Goal: Task Accomplishment & Management: Complete application form

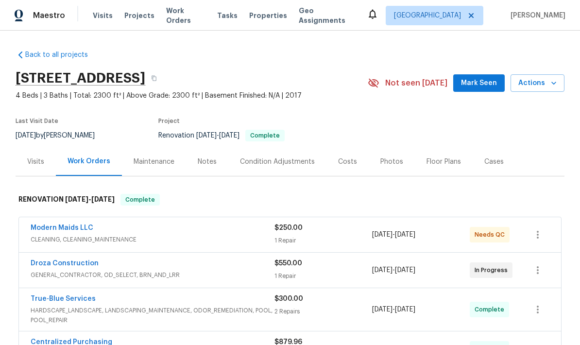
scroll to position [112, 0]
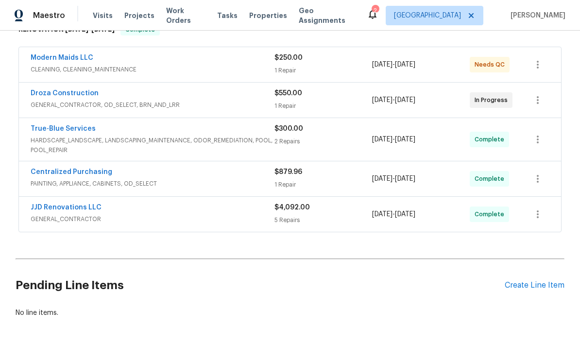
scroll to position [169, 0]
click at [530, 286] on div "Create Line Item" at bounding box center [534, 285] width 60 height 9
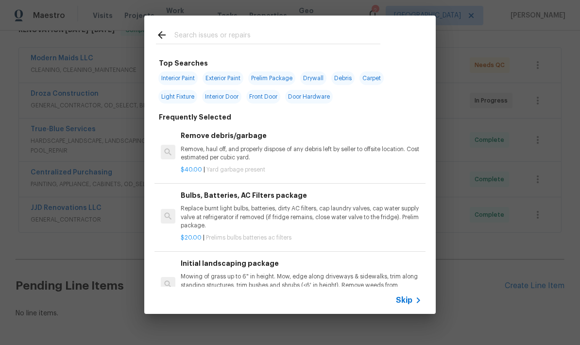
click at [164, 32] on icon at bounding box center [162, 35] width 12 height 12
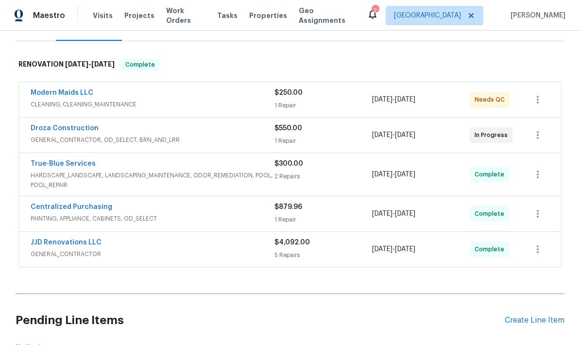
scroll to position [136, 0]
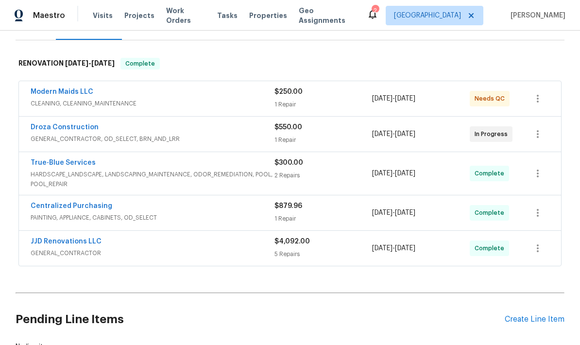
click at [535, 316] on div "Create Line Item" at bounding box center [534, 319] width 60 height 9
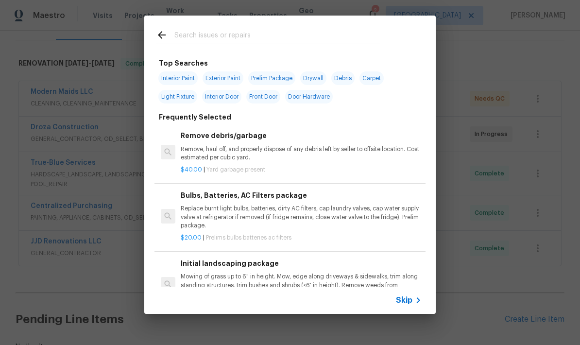
click at [231, 35] on input "text" at bounding box center [277, 36] width 206 height 15
type input "Flooring"
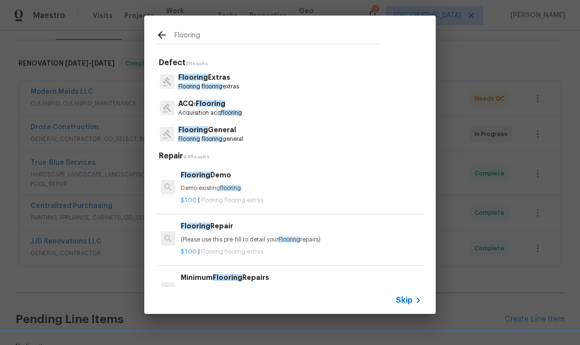
click at [217, 135] on p "Flooring flooring general" at bounding box center [210, 139] width 65 height 8
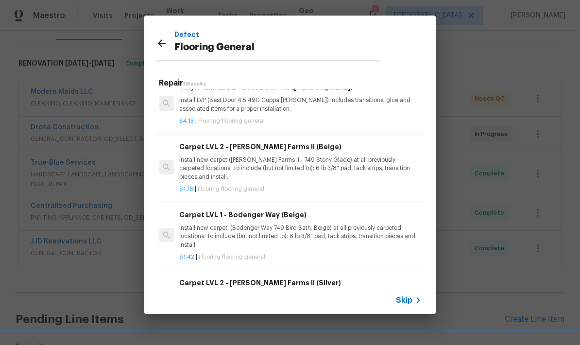
scroll to position [313, 1]
click at [326, 226] on p "Install new carpet. (Bodenger Way 749 Bird Bath, Beige) at all previously carpe…" at bounding box center [299, 236] width 241 height 25
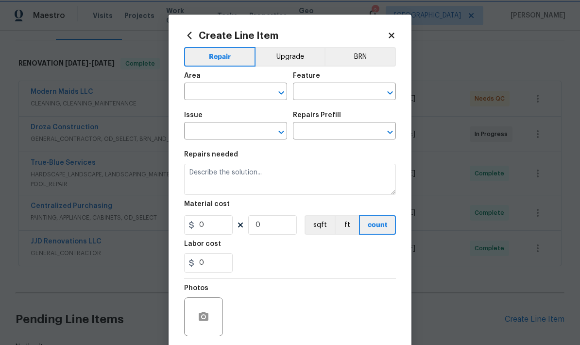
type input "Overall Flooring"
type input "Flooring General"
type input "Carpet LVL 1 - Bodenger Way (Beige) $1.42"
type textarea "Install new carpet. (Bodenger Way 749 Bird Bath, Beige) at all previously carpe…"
type input "1.42"
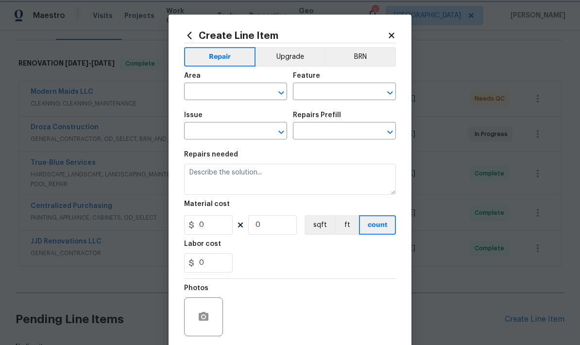
type input "1"
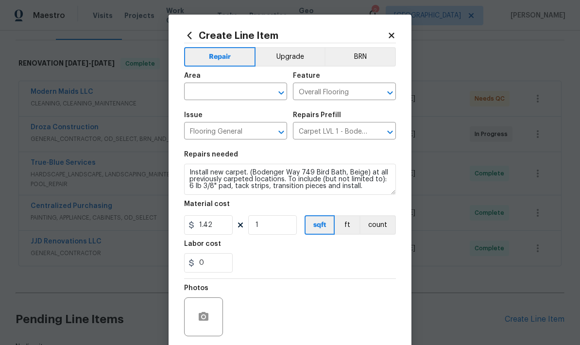
click at [220, 93] on input "text" at bounding box center [222, 92] width 76 height 15
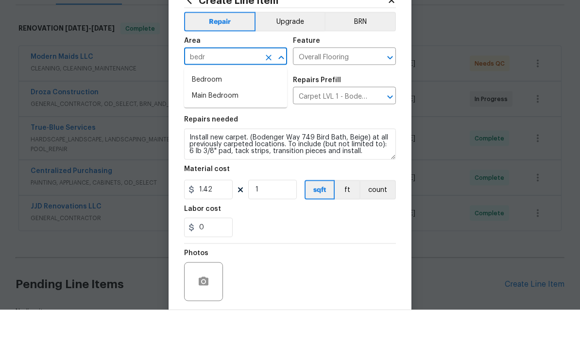
click at [233, 123] on li "Main Bedroom" at bounding box center [235, 131] width 103 height 16
type input "Main Bedroom"
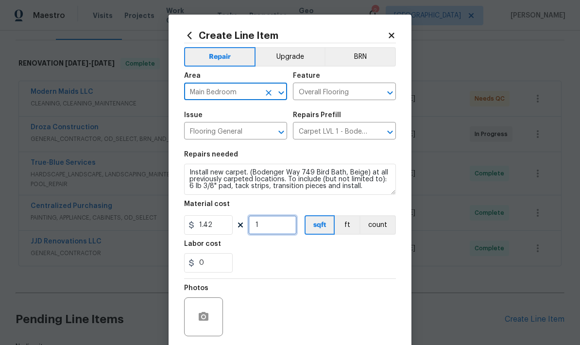
click at [288, 229] on input "1" at bounding box center [272, 224] width 49 height 19
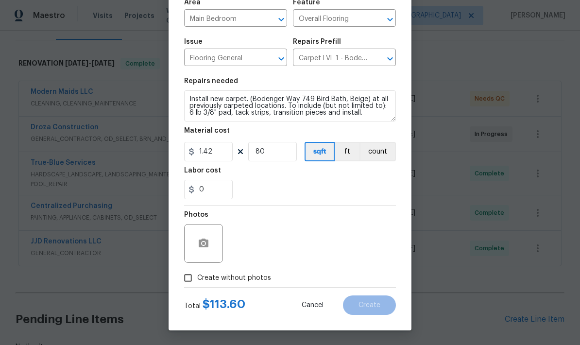
scroll to position [75, 0]
type input "80"
click at [187, 278] on input "Create without photos" at bounding box center [188, 277] width 18 height 18
click at [201, 248] on icon "button" at bounding box center [204, 243] width 12 height 12
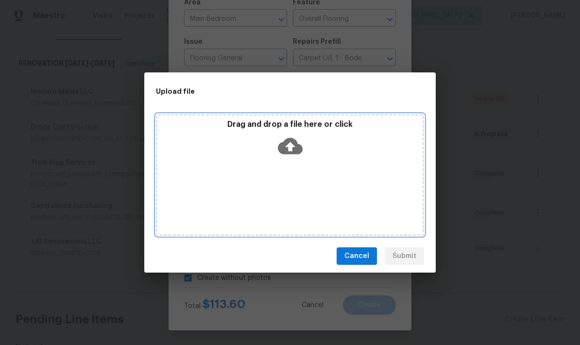
click at [291, 144] on icon at bounding box center [290, 145] width 25 height 25
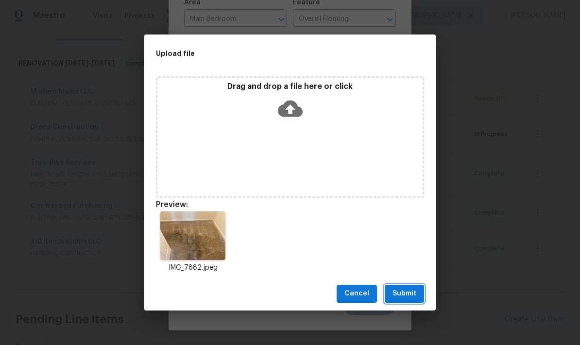
click at [405, 297] on span "Submit" at bounding box center [404, 293] width 24 height 12
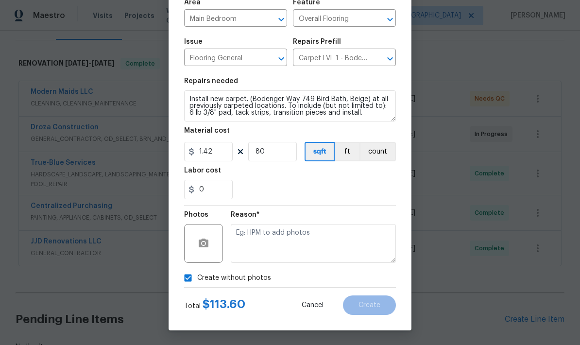
click at [189, 276] on input "Create without photos" at bounding box center [188, 277] width 18 height 18
checkbox input "false"
click at [206, 240] on icon "button" at bounding box center [204, 242] width 10 height 9
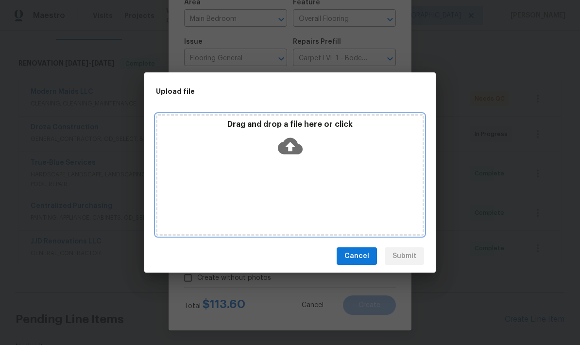
click at [290, 144] on icon at bounding box center [290, 145] width 25 height 25
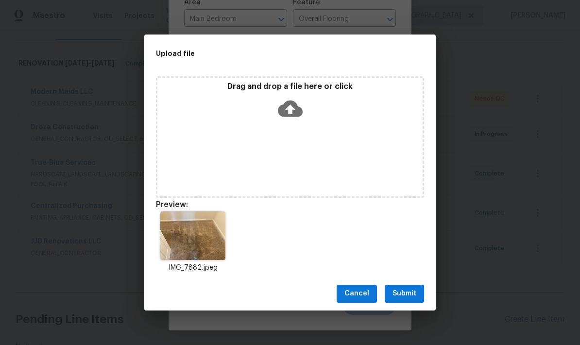
click at [413, 291] on span "Submit" at bounding box center [404, 293] width 24 height 12
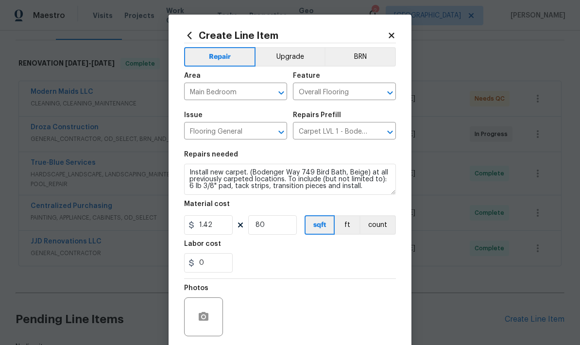
scroll to position [0, 0]
click at [390, 35] on icon at bounding box center [390, 35] width 5 height 5
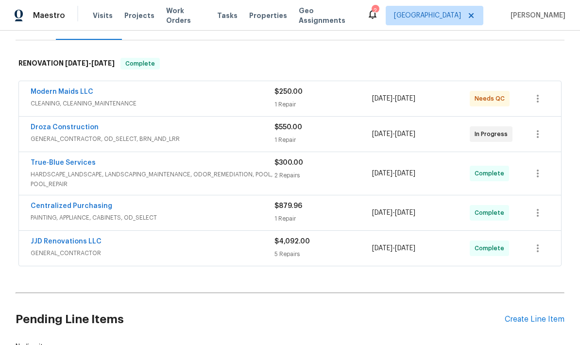
click at [537, 315] on div "Create Line Item" at bounding box center [534, 319] width 60 height 9
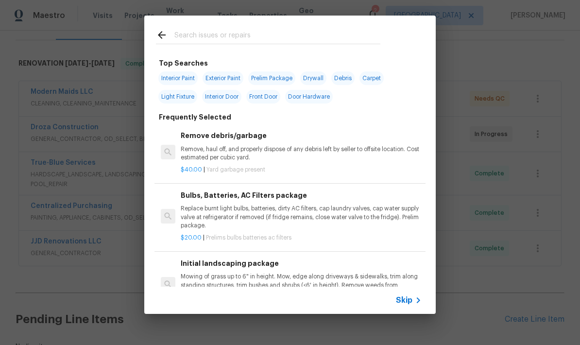
click at [252, 33] on input "text" at bounding box center [277, 36] width 206 height 15
type input "Flooring"
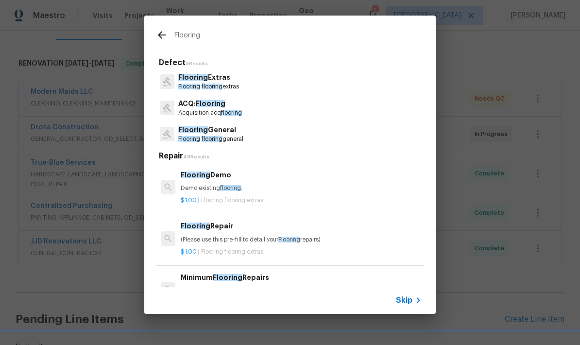
click at [413, 303] on icon at bounding box center [418, 300] width 12 height 12
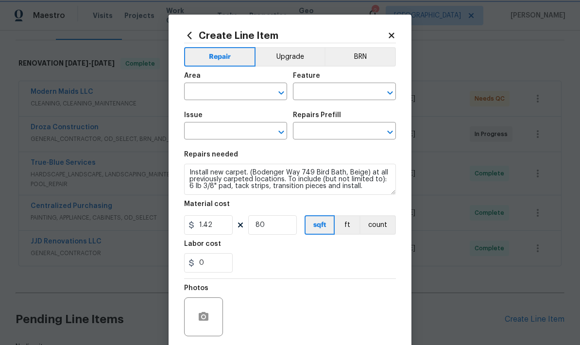
type input "Main Bedroom"
type input "Overall Flooring"
type input "Flooring General"
type input "Carpet LVL 1 - Bodenger Way (Beige) $1.42"
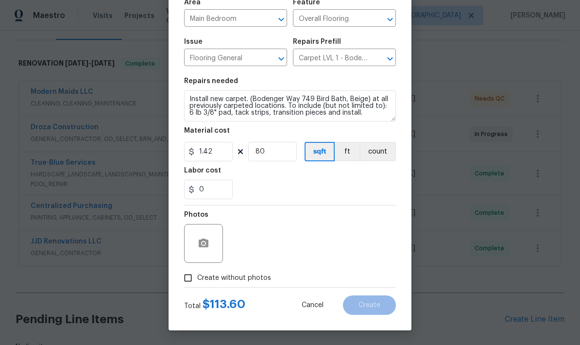
scroll to position [75, 0]
click at [200, 247] on icon "button" at bounding box center [204, 242] width 10 height 9
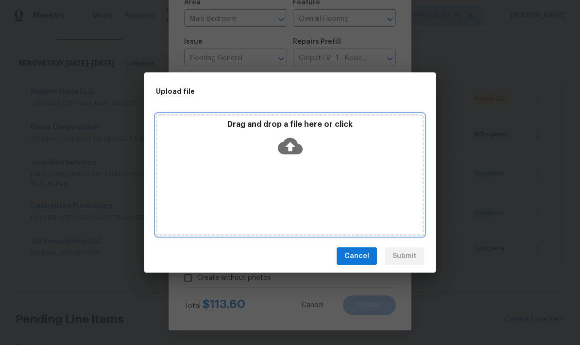
click at [287, 145] on icon at bounding box center [290, 145] width 25 height 25
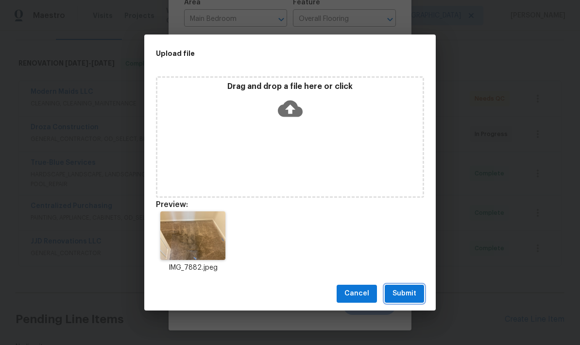
click at [414, 287] on span "Submit" at bounding box center [404, 293] width 24 height 12
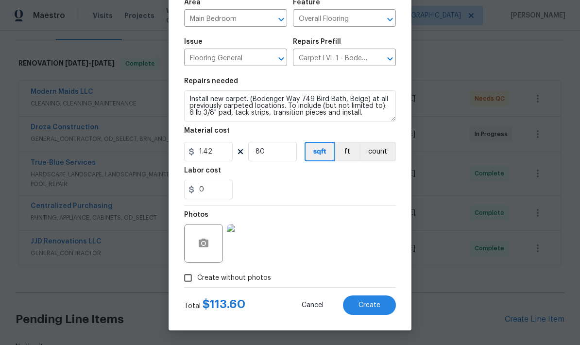
click at [335, 231] on div "Photos" at bounding box center [290, 236] width 212 height 63
click at [375, 301] on span "Create" at bounding box center [369, 304] width 22 height 7
type input "0"
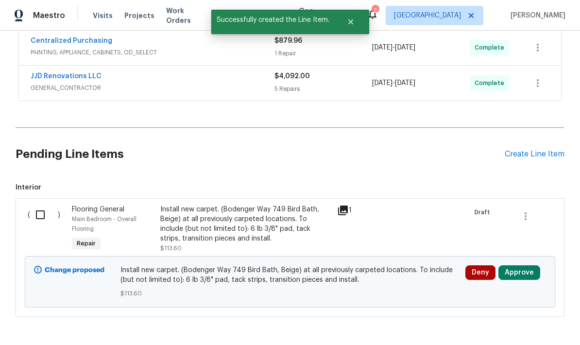
scroll to position [300, 0]
click at [521, 266] on button "Approve" at bounding box center [519, 273] width 42 height 15
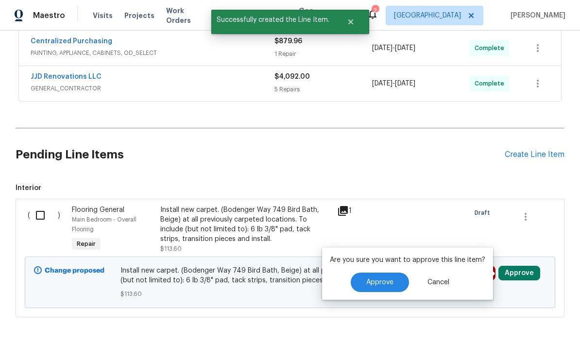
click at [383, 279] on span "Approve" at bounding box center [379, 282] width 27 height 7
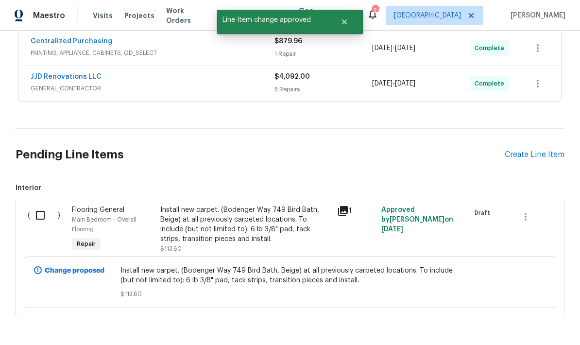
click at [38, 205] on input "checkbox" at bounding box center [44, 215] width 28 height 20
checkbox input "true"
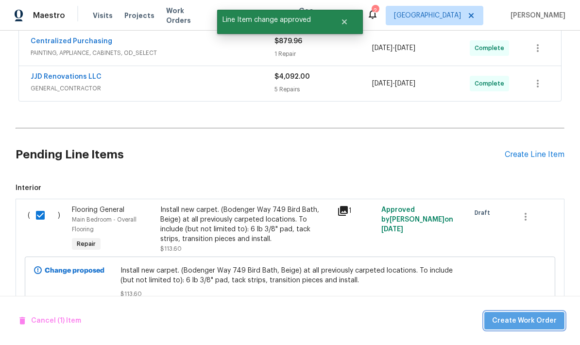
click at [535, 321] on span "Create Work Order" at bounding box center [524, 321] width 65 height 12
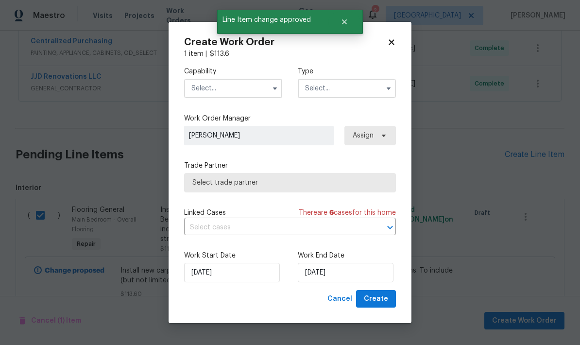
click at [237, 82] on input "text" at bounding box center [233, 88] width 98 height 19
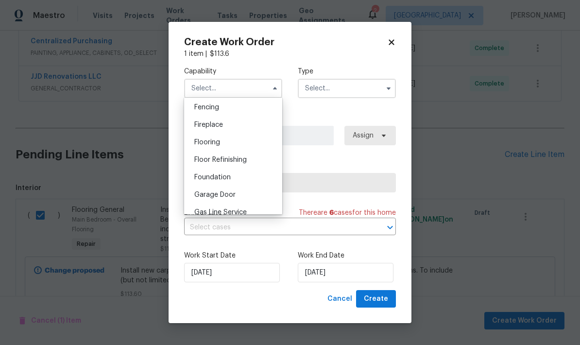
scroll to position [343, 0]
click at [222, 144] on div "Flooring" at bounding box center [232, 142] width 93 height 17
type input "Flooring"
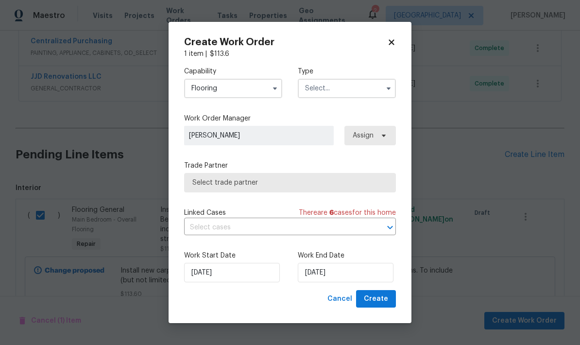
click at [347, 91] on input "text" at bounding box center [347, 88] width 98 height 19
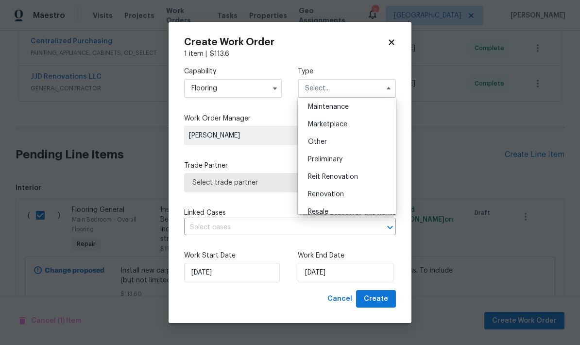
scroll to position [167, 0]
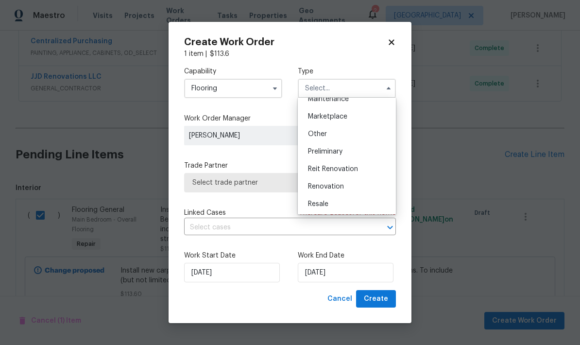
click at [344, 186] on div "Renovation" at bounding box center [346, 186] width 93 height 17
type input "Renovation"
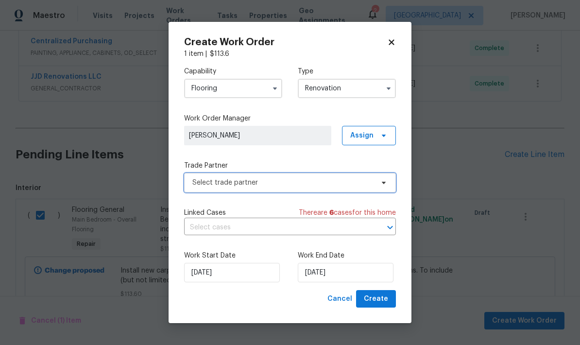
click at [333, 181] on span "Select trade partner" at bounding box center [282, 183] width 181 height 10
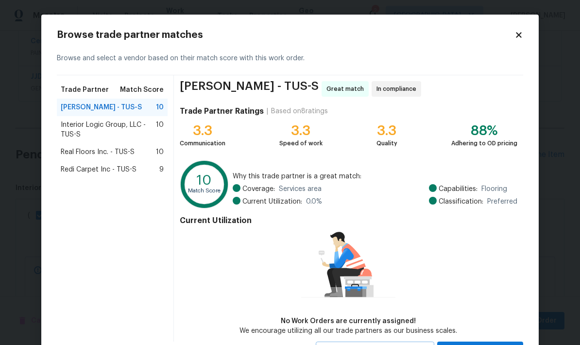
click at [116, 226] on div "Trade Partner Match Score [PERSON_NAME] - TUS-S 10 Interior Logic Group, LLC - …" at bounding box center [115, 208] width 117 height 266
click at [115, 166] on span "Redi Carpet Inc - TUS-S" at bounding box center [99, 170] width 76 height 10
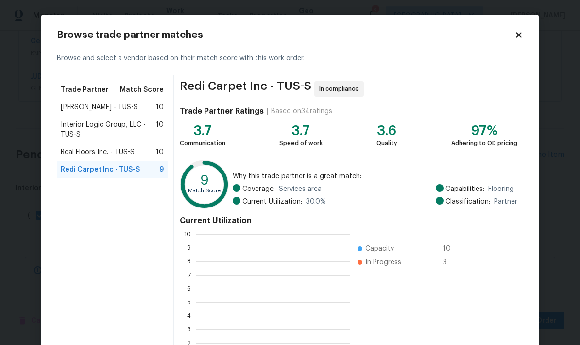
scroll to position [1, 1]
click at [492, 279] on div "Current Utilization 0 1 2 3 4 5 6 7 8 9 10 Capacity 10 In Progress 3" at bounding box center [348, 293] width 337 height 163
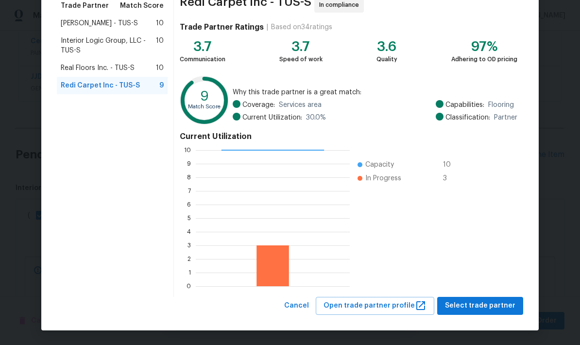
scroll to position [83, 0]
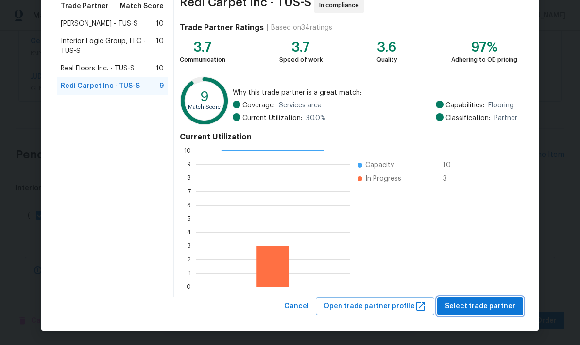
click at [491, 301] on span "Select trade partner" at bounding box center [480, 306] width 70 height 12
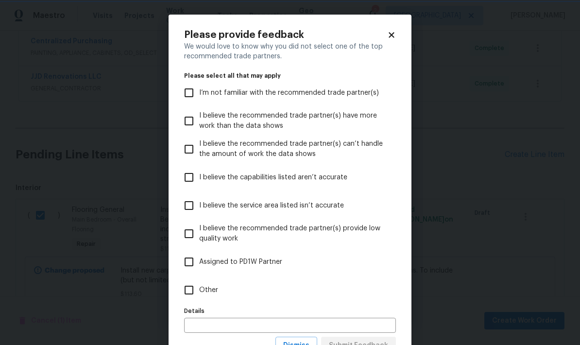
scroll to position [0, 0]
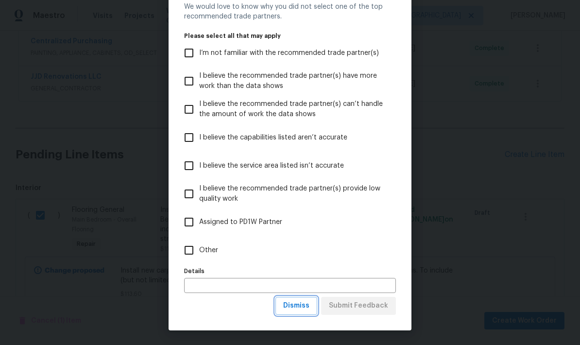
click at [300, 305] on span "Dismiss" at bounding box center [296, 306] width 26 height 12
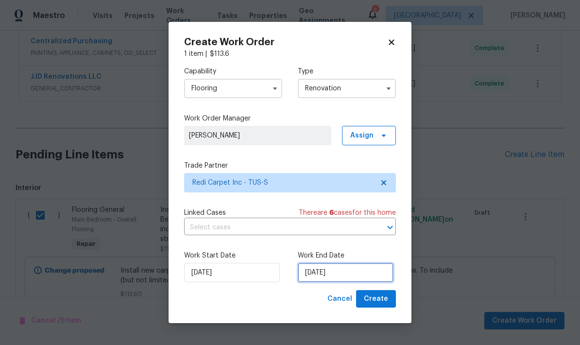
click at [359, 273] on input "[DATE]" at bounding box center [346, 272] width 96 height 19
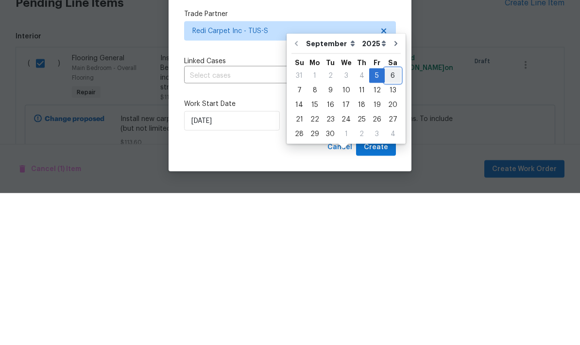
click at [392, 220] on div "6" at bounding box center [392, 227] width 16 height 14
type input "[DATE]"
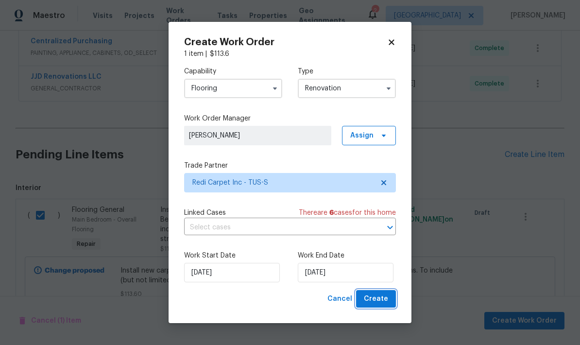
click at [381, 293] on button "Create" at bounding box center [376, 299] width 40 height 18
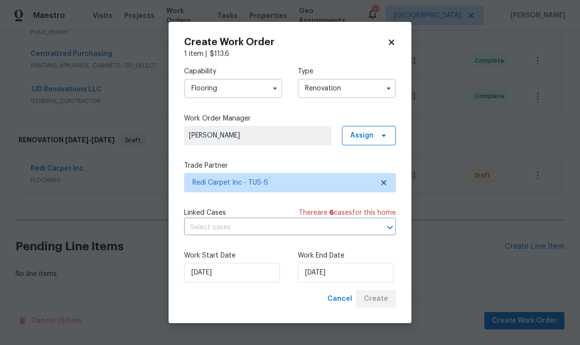
scroll to position [249, 0]
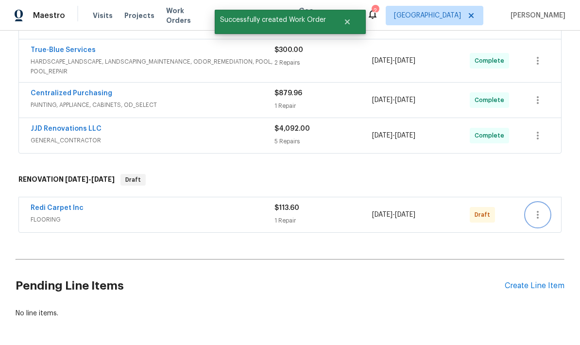
click at [533, 209] on icon "button" at bounding box center [538, 215] width 12 height 12
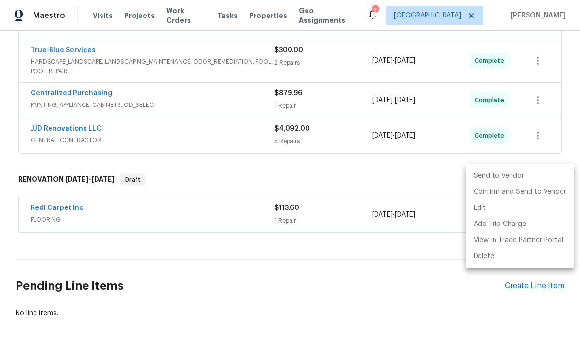
click at [517, 178] on li "Send to Vendor" at bounding box center [520, 176] width 108 height 16
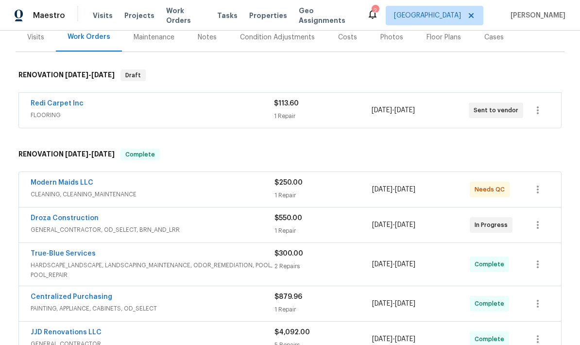
scroll to position [122, 0]
